Goal: Transaction & Acquisition: Download file/media

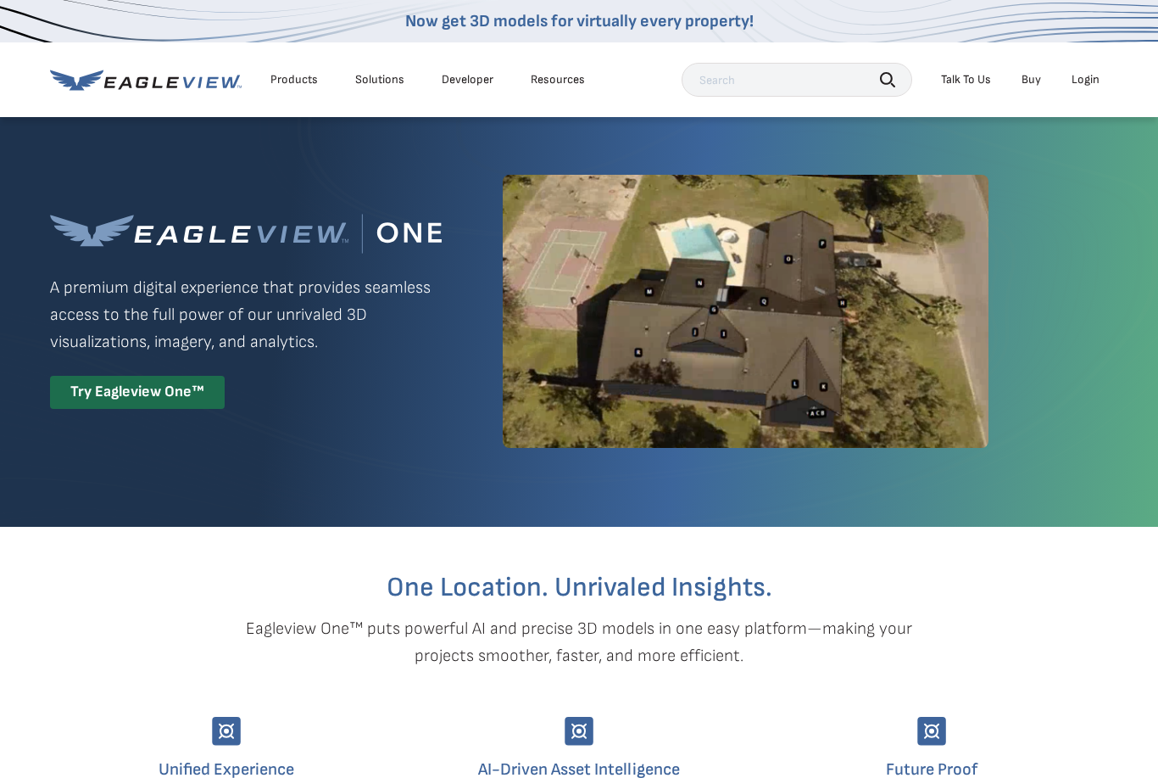
click at [1087, 85] on div "Login" at bounding box center [1086, 79] width 28 height 15
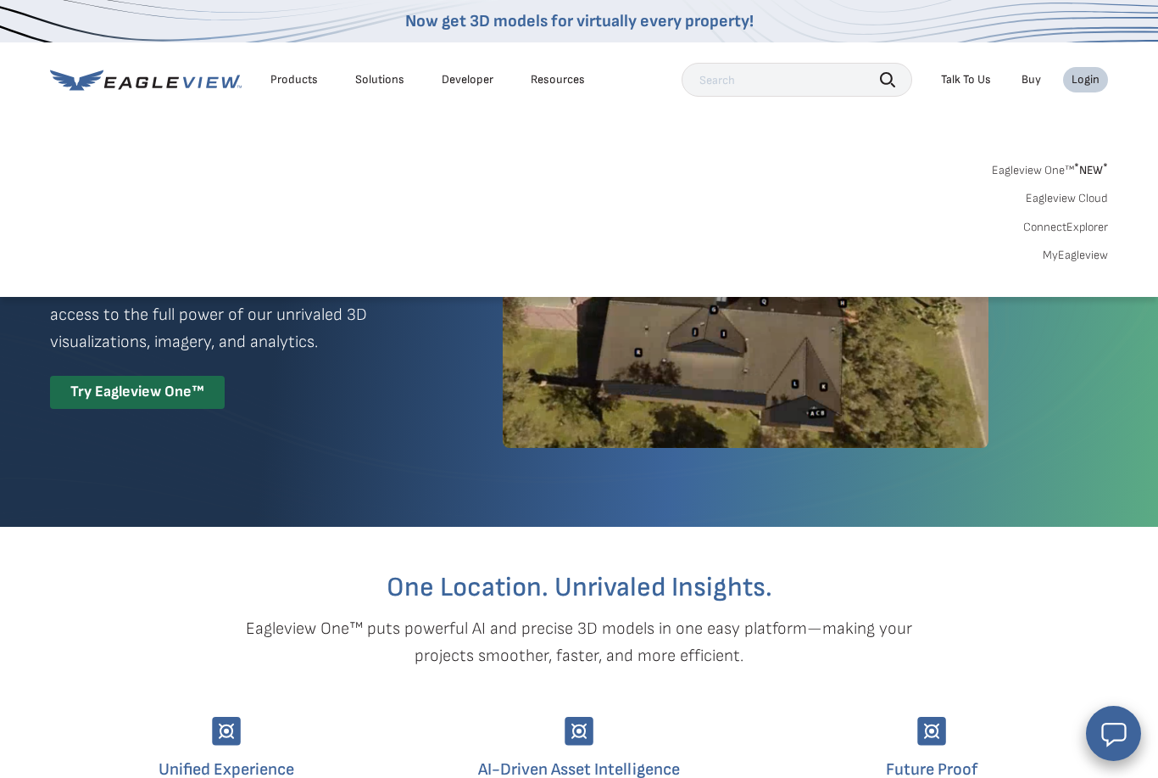
click at [1096, 252] on link "MyEagleview" at bounding box center [1075, 255] width 65 height 15
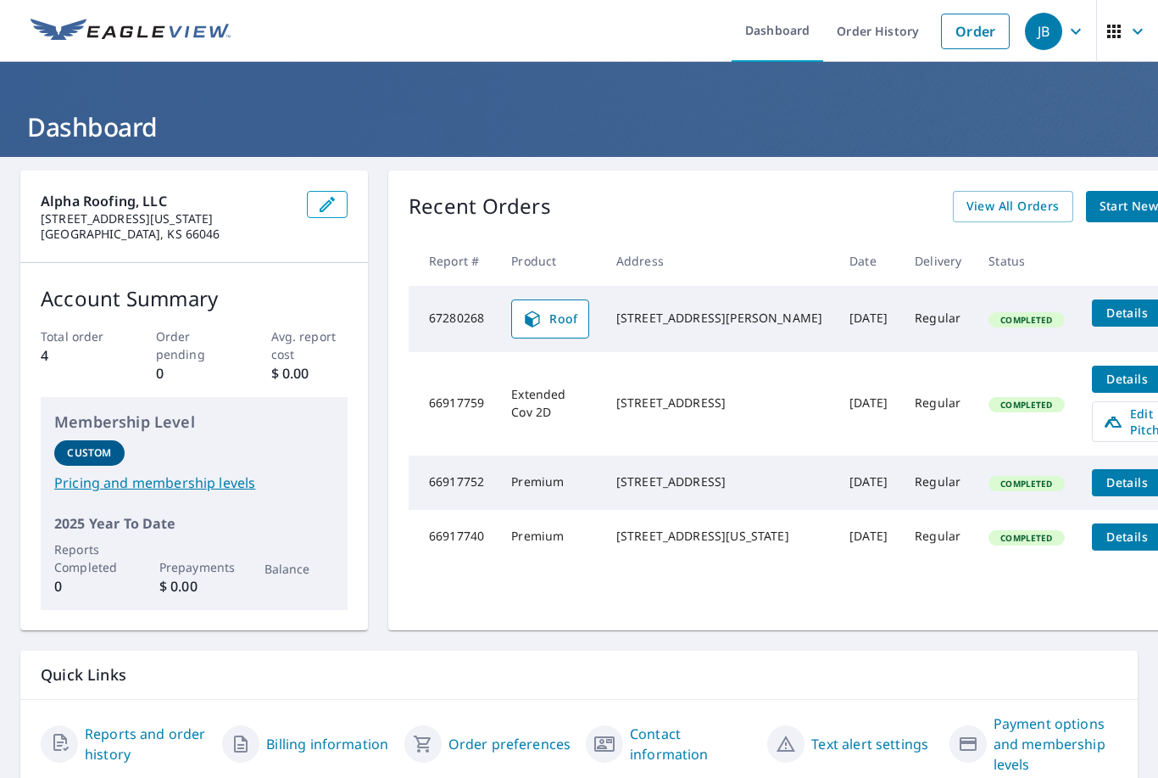
click at [1102, 313] on span "Details" at bounding box center [1127, 312] width 51 height 16
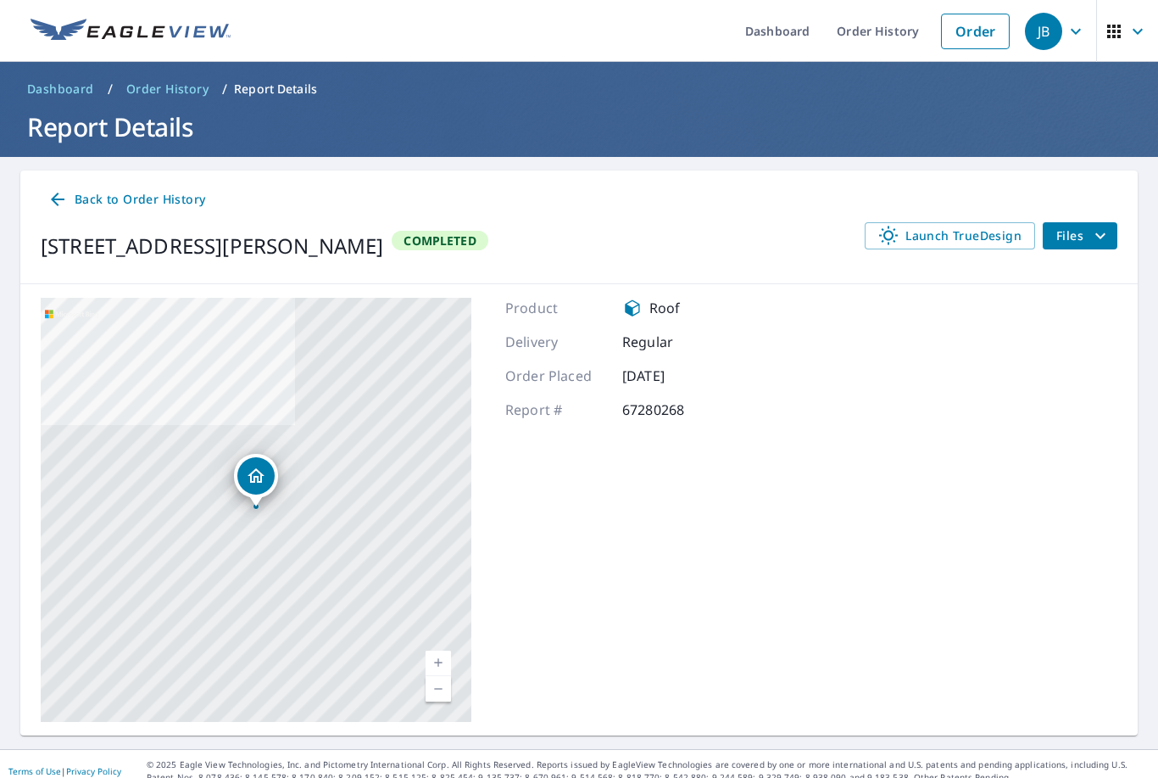
click at [1096, 231] on icon "filesDropdownBtn-67280268" at bounding box center [1100, 236] width 20 height 20
click at [1094, 234] on icon "filesDropdownBtn-67280268" at bounding box center [1100, 236] width 20 height 20
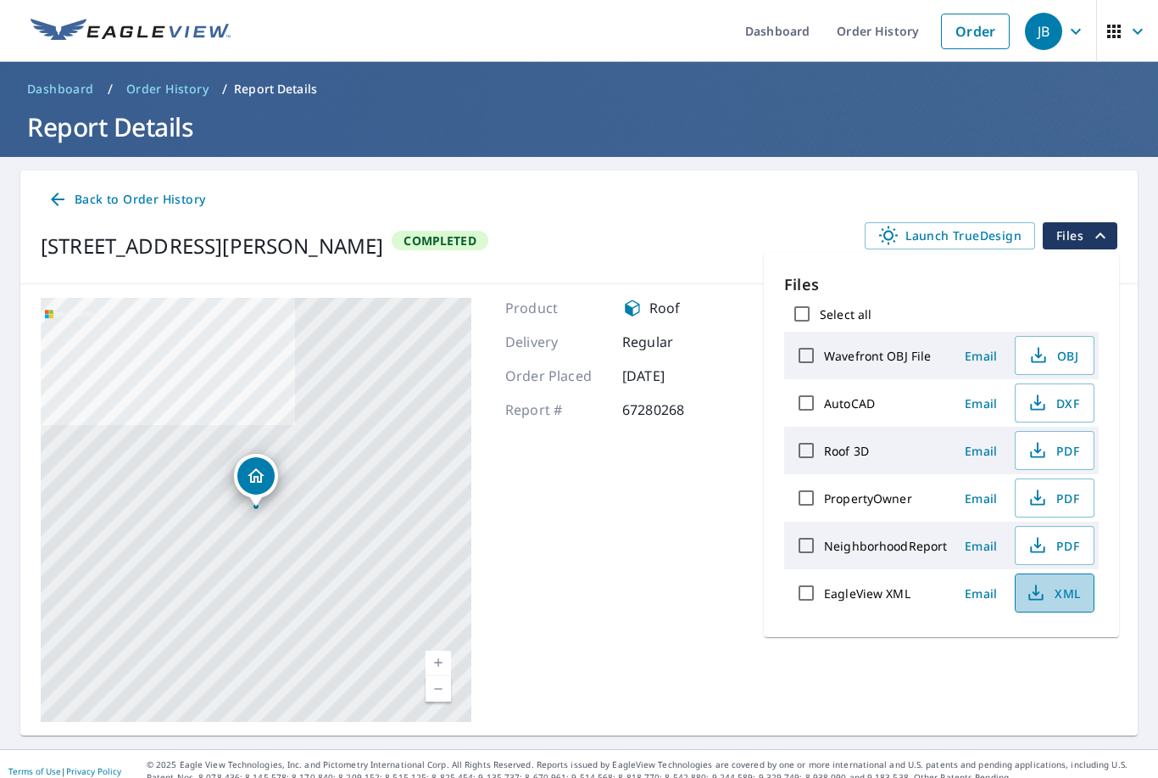
click at [1062, 601] on span "XML" at bounding box center [1053, 593] width 54 height 20
click at [1064, 603] on button "XML" at bounding box center [1055, 592] width 80 height 39
click at [1068, 545] on span "PDF" at bounding box center [1053, 545] width 54 height 20
click at [1066, 501] on span "PDF" at bounding box center [1053, 498] width 54 height 20
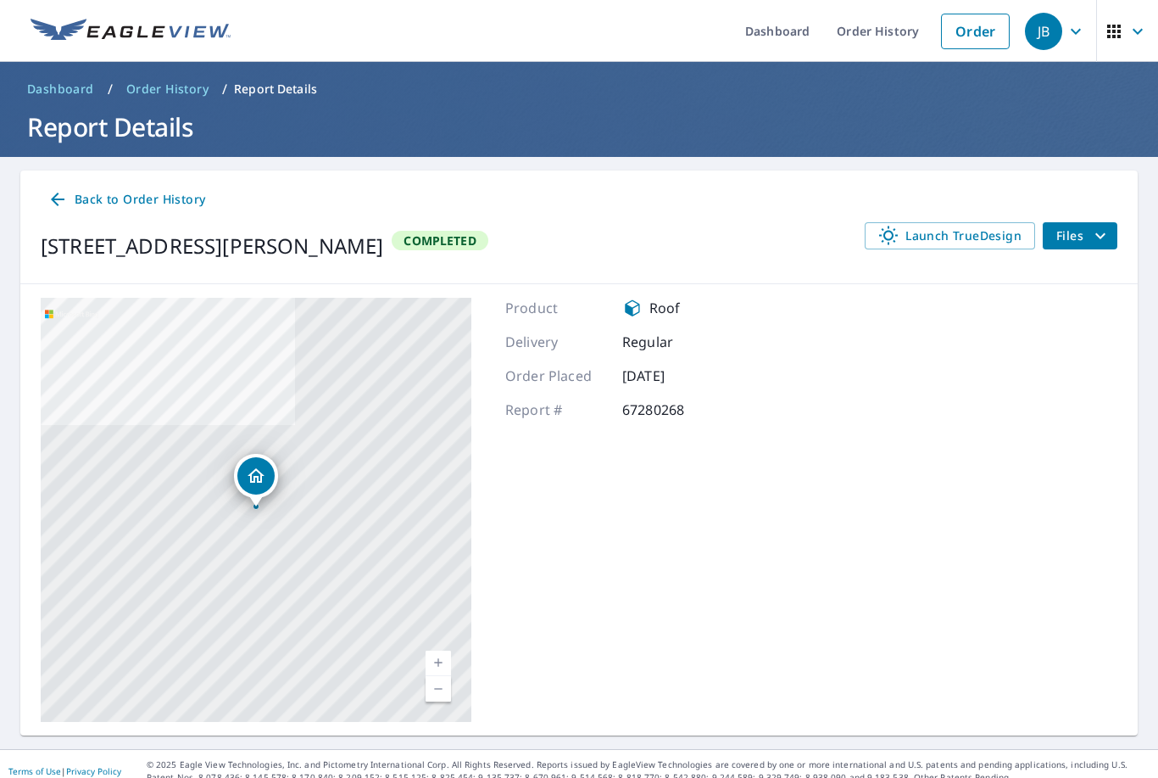
click at [1083, 236] on span "Files" at bounding box center [1084, 236] width 54 height 20
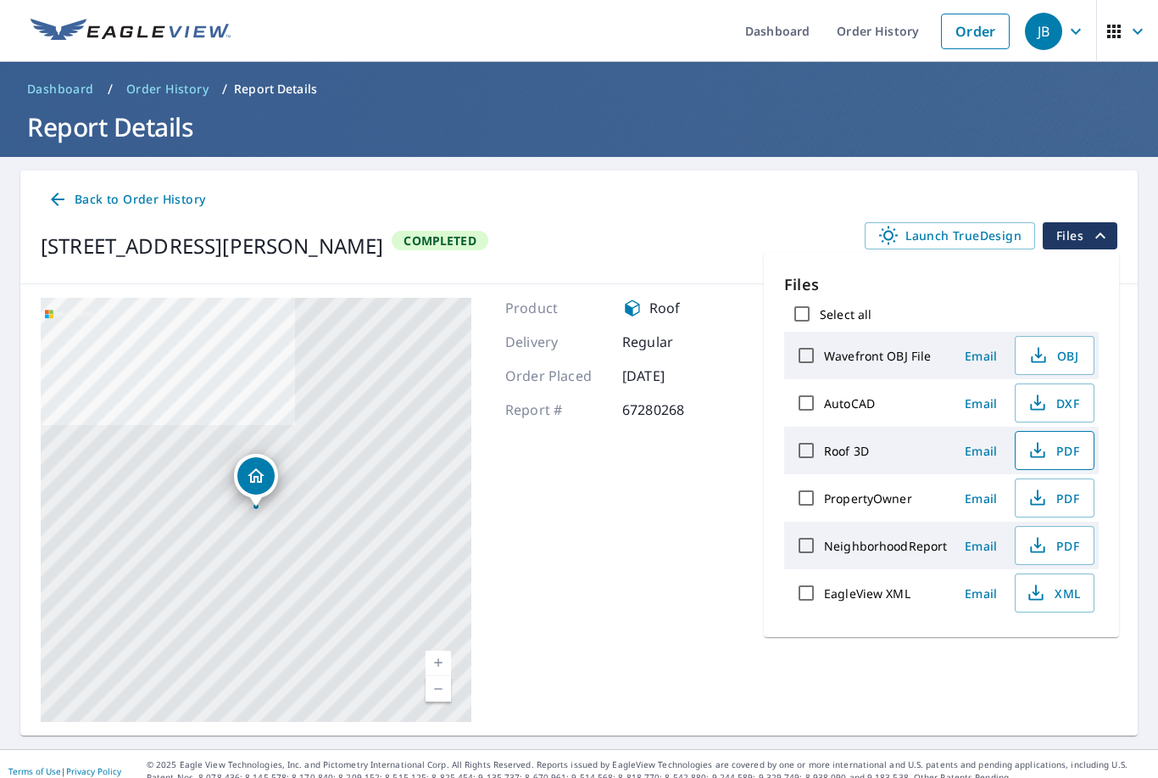
click at [1070, 453] on span "PDF" at bounding box center [1053, 450] width 54 height 20
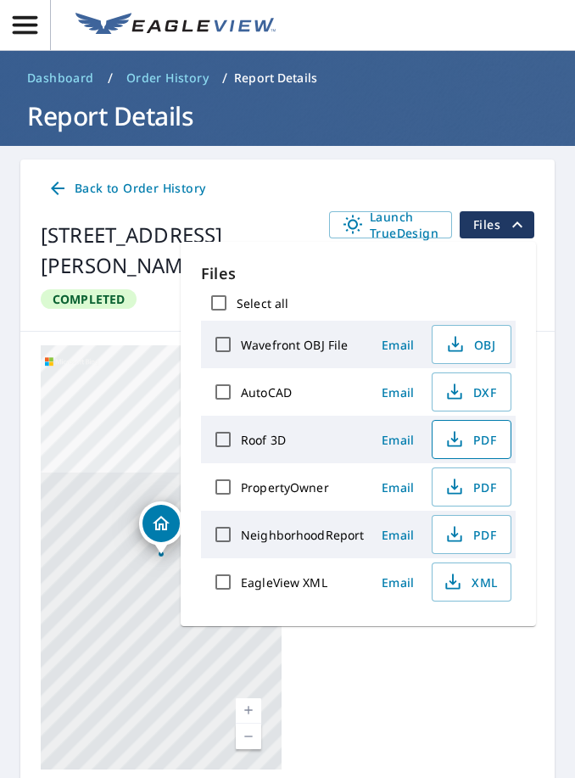
click at [470, 439] on button "PDF" at bounding box center [472, 439] width 80 height 39
